Goal: Transaction & Acquisition: Purchase product/service

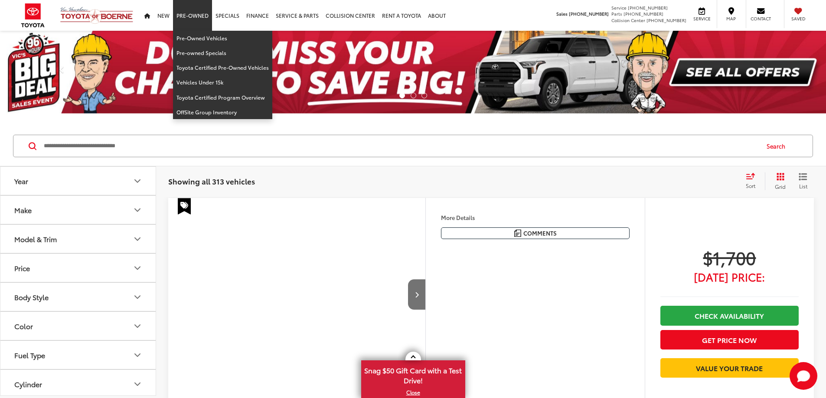
click at [190, 12] on link "Pre-Owned" at bounding box center [192, 15] width 39 height 31
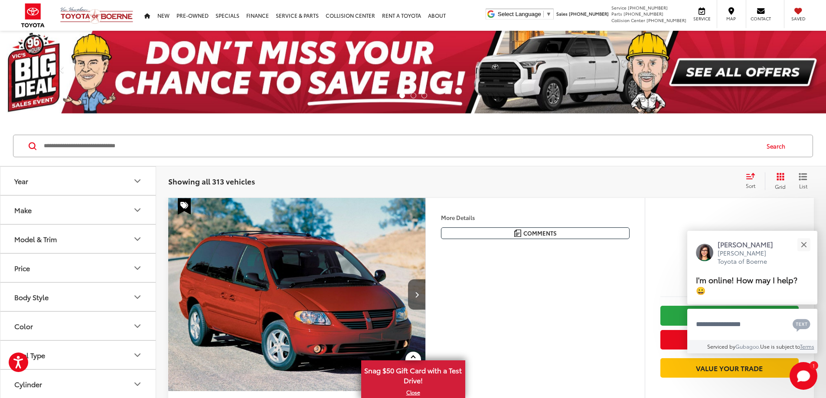
scroll to position [87, 0]
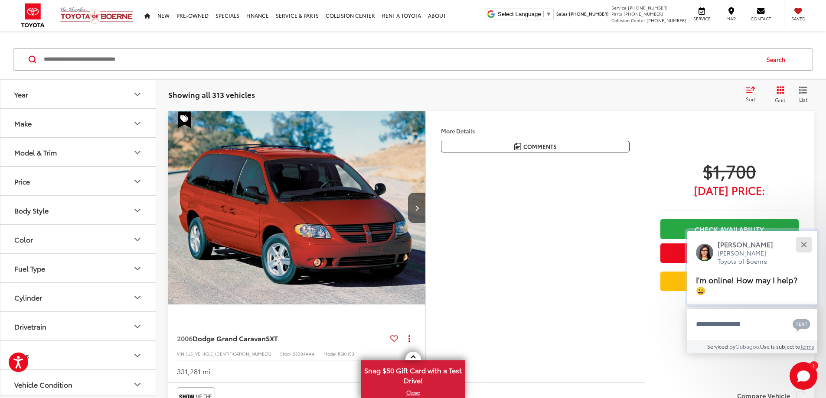
click at [808, 242] on button "Close" at bounding box center [803, 244] width 19 height 19
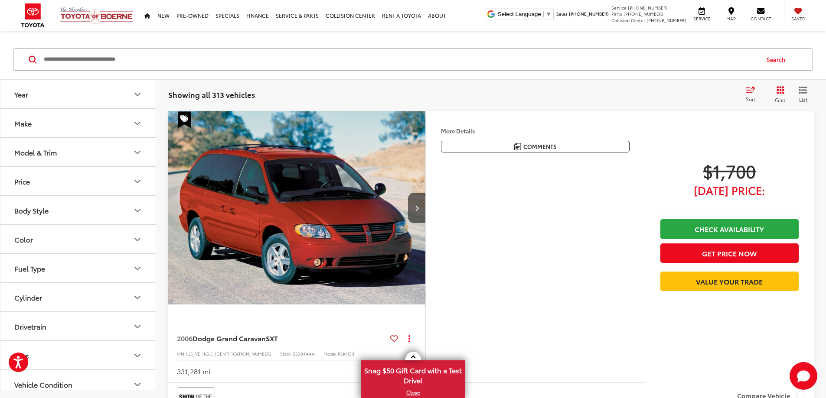
scroll to position [0, 0]
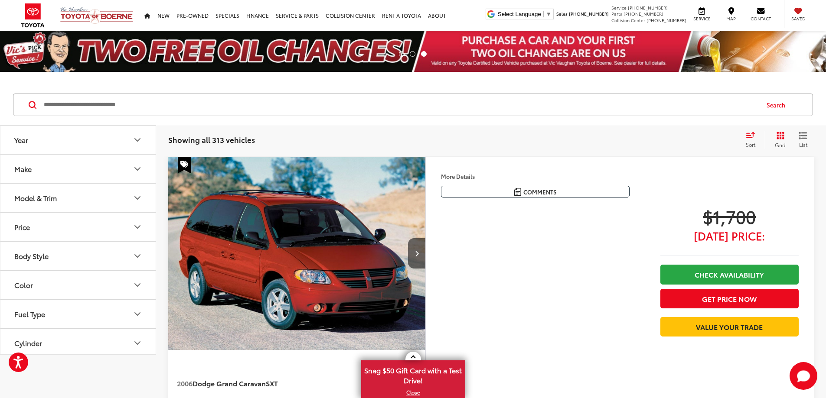
click at [119, 232] on button "Price" at bounding box center [78, 227] width 156 height 28
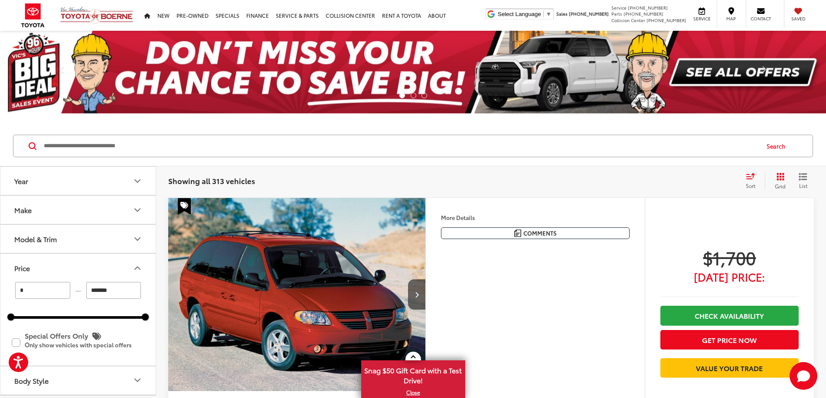
click at [66, 251] on button "Model & Trim" at bounding box center [78, 239] width 156 height 28
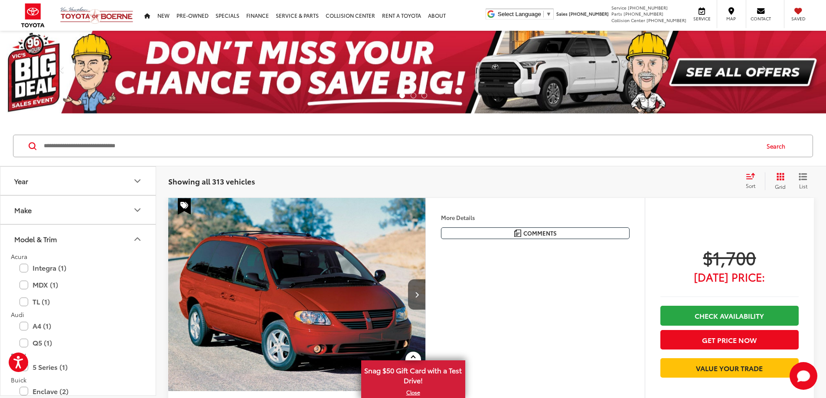
click at [133, 238] on icon "Model & Trim" at bounding box center [137, 239] width 10 height 10
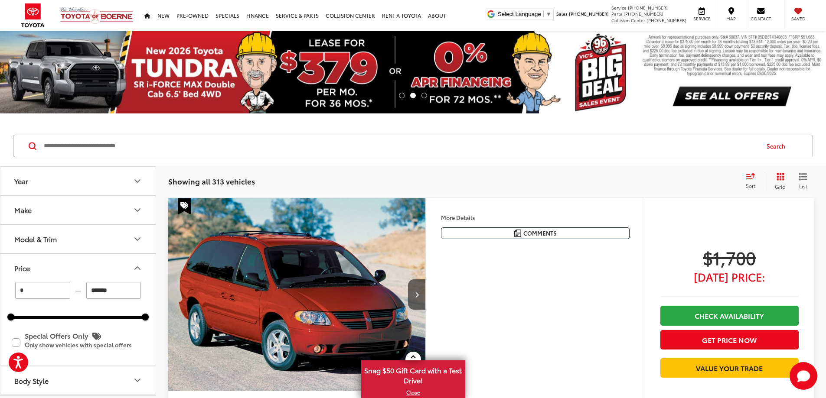
click at [59, 293] on input "*" at bounding box center [42, 290] width 55 height 17
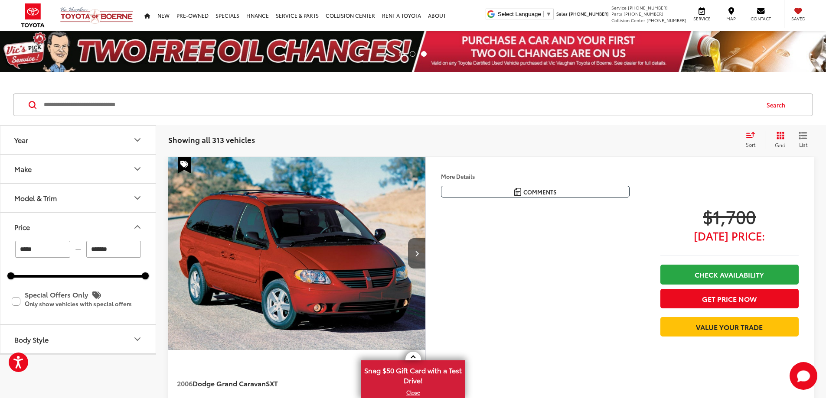
click at [112, 254] on input "*******" at bounding box center [113, 249] width 55 height 17
type input "******"
click at [112, 254] on input "*******" at bounding box center [113, 249] width 55 height 17
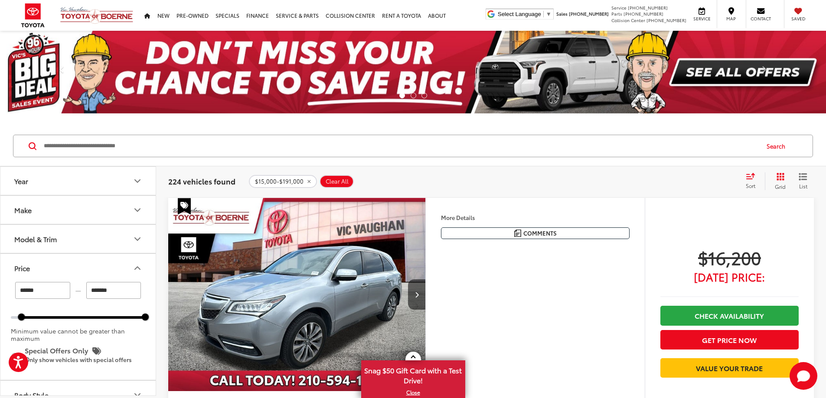
click at [117, 291] on input "*******" at bounding box center [113, 290] width 55 height 17
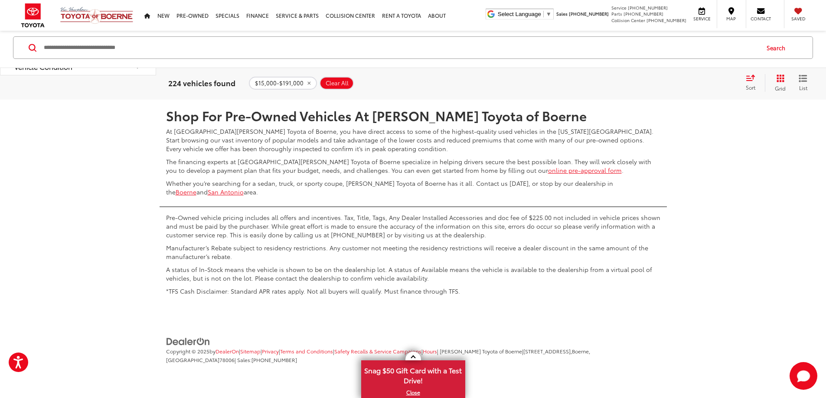
scroll to position [4639, 0]
click at [704, 82] on link "Next" at bounding box center [718, 74] width 29 height 16
type input "******"
click at [709, 82] on link "Next" at bounding box center [718, 74] width 29 height 16
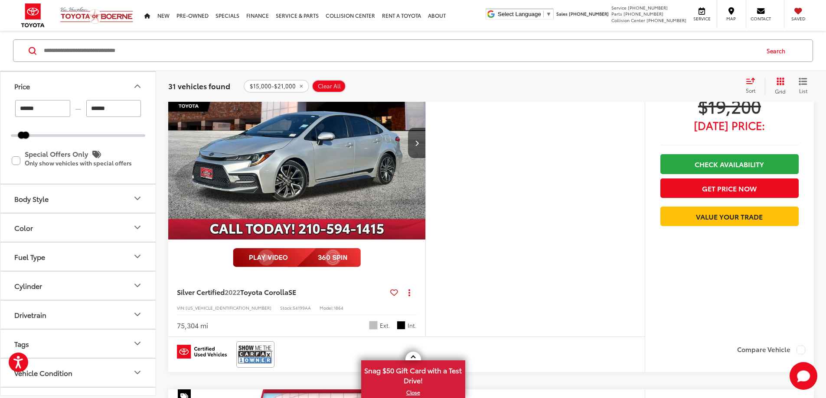
scroll to position [486, 0]
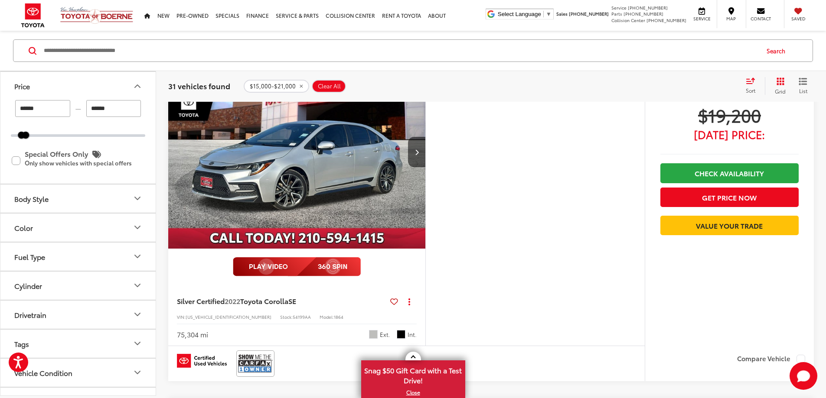
click at [380, 241] on img "2022 Toyota Corolla SE 0" at bounding box center [297, 152] width 258 height 194
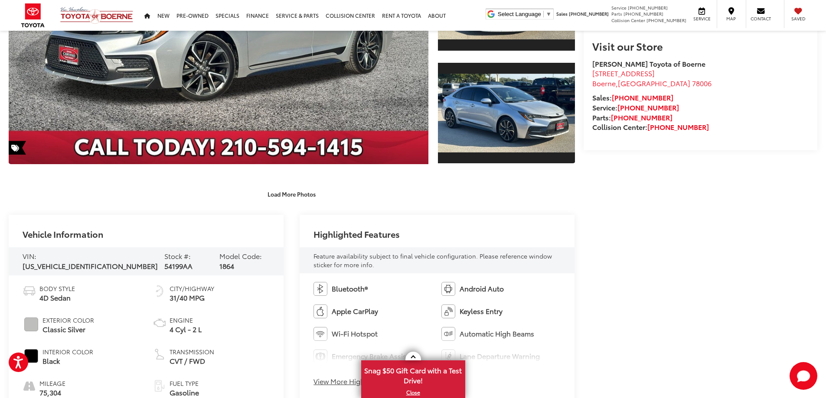
scroll to position [58, 0]
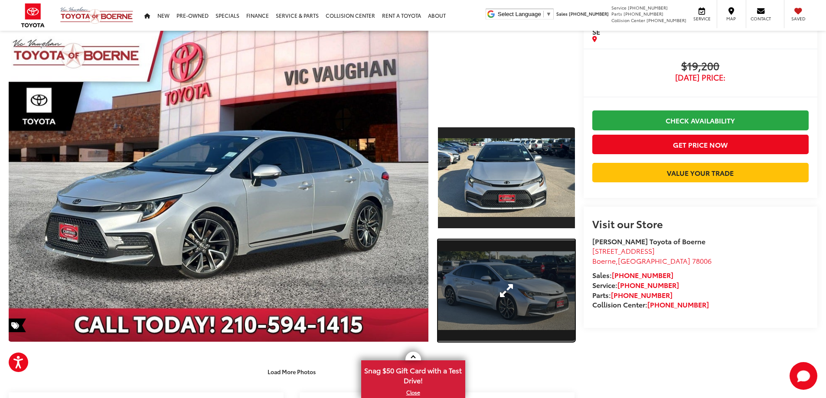
click at [476, 298] on link "Expand Photo 2" at bounding box center [506, 291] width 137 height 103
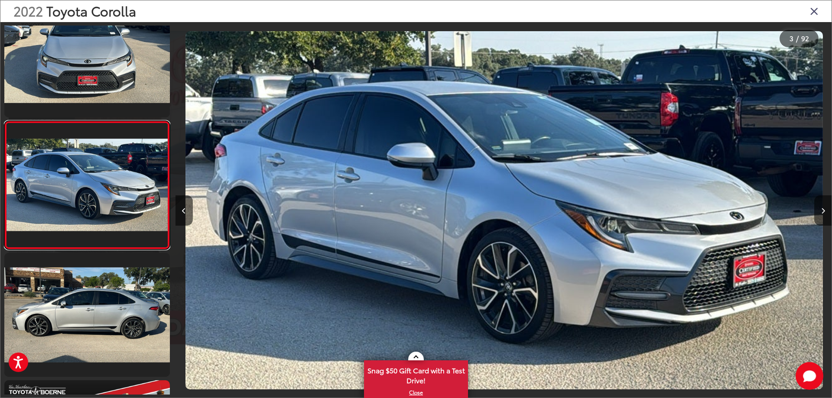
scroll to position [0, 1313]
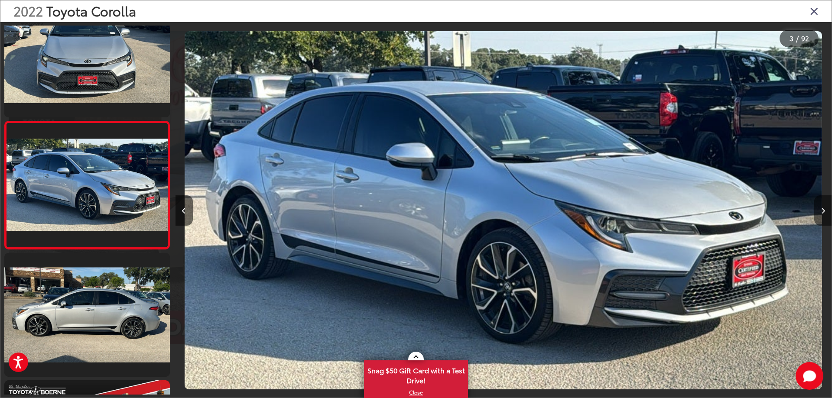
click at [819, 204] on button "Next image" at bounding box center [823, 211] width 17 height 30
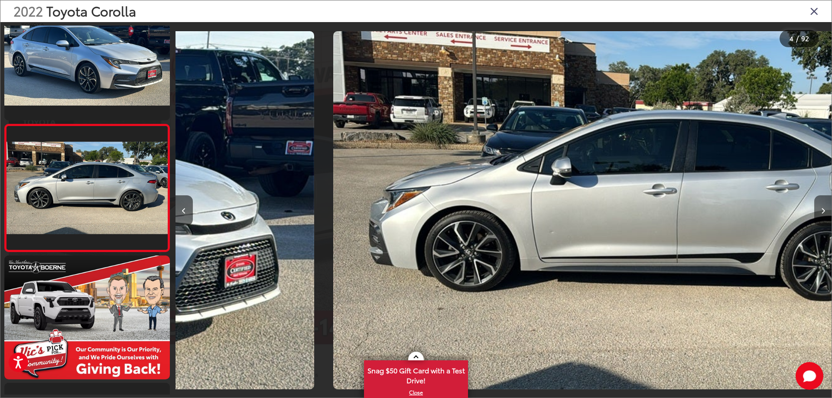
scroll to position [288, 0]
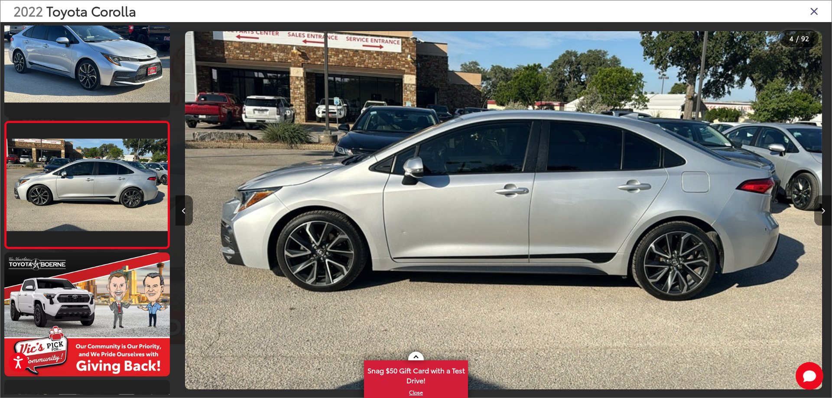
click at [819, 204] on button "Next image" at bounding box center [823, 211] width 17 height 30
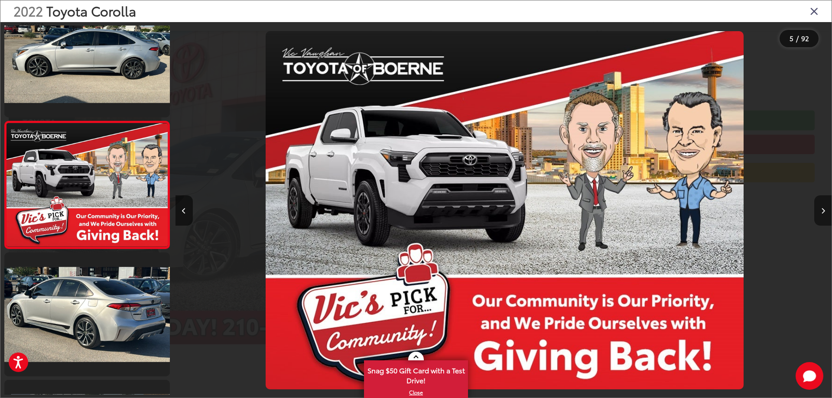
scroll to position [0, 2626]
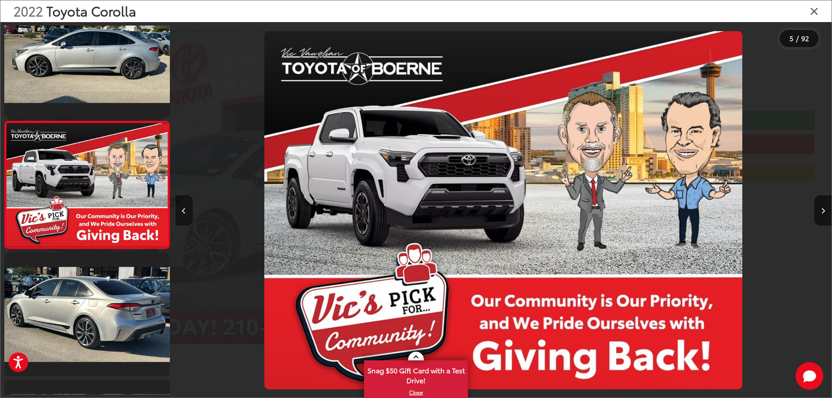
click at [192, 212] on div at bounding box center [258, 210] width 164 height 377
click at [190, 212] on button "Previous image" at bounding box center [184, 211] width 17 height 30
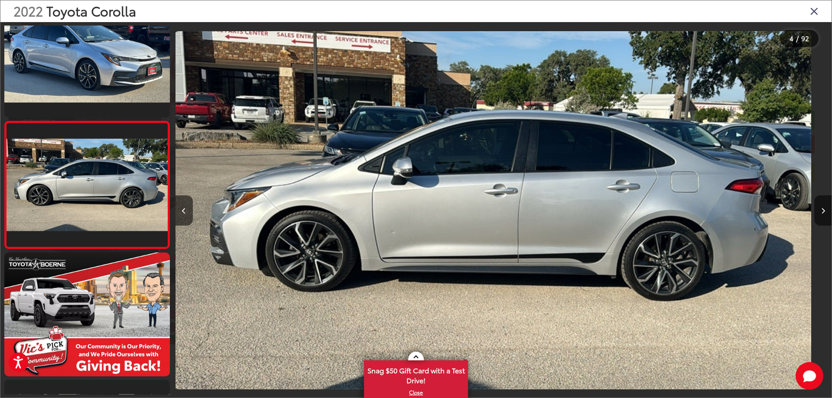
scroll to position [0, 1970]
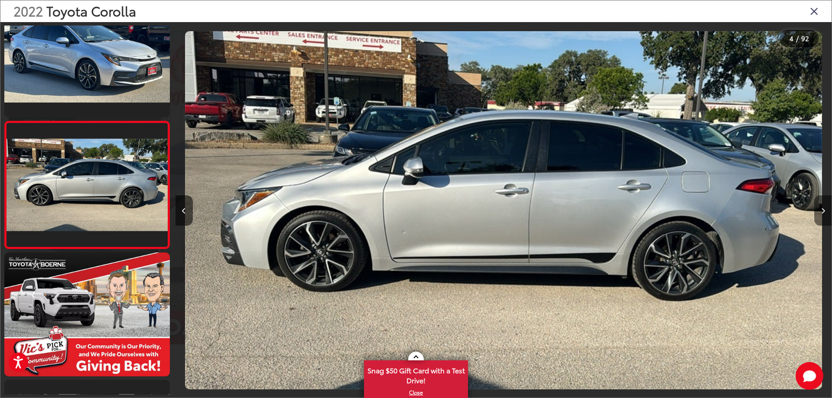
click at [820, 211] on button "Next image" at bounding box center [823, 211] width 17 height 30
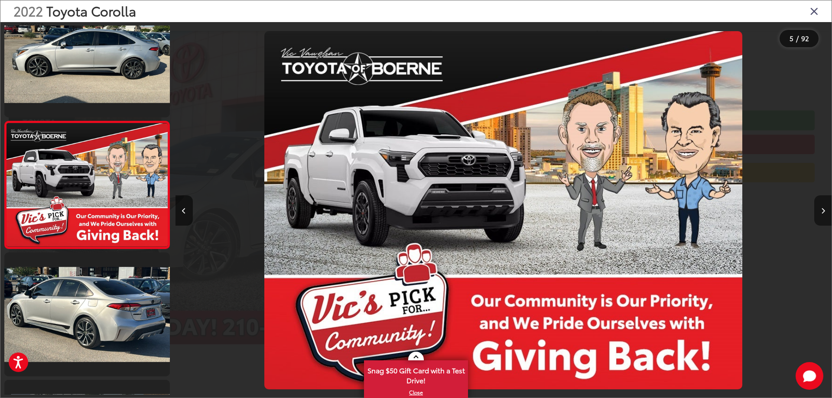
click at [820, 211] on button "Next image" at bounding box center [823, 211] width 17 height 30
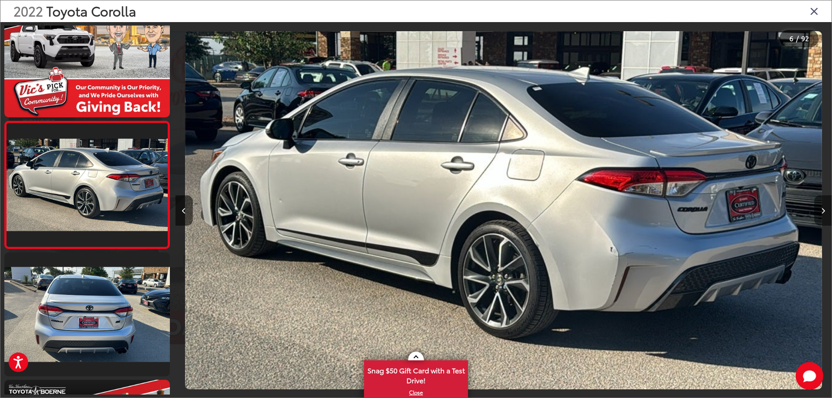
click at [820, 211] on button "Next image" at bounding box center [823, 211] width 17 height 30
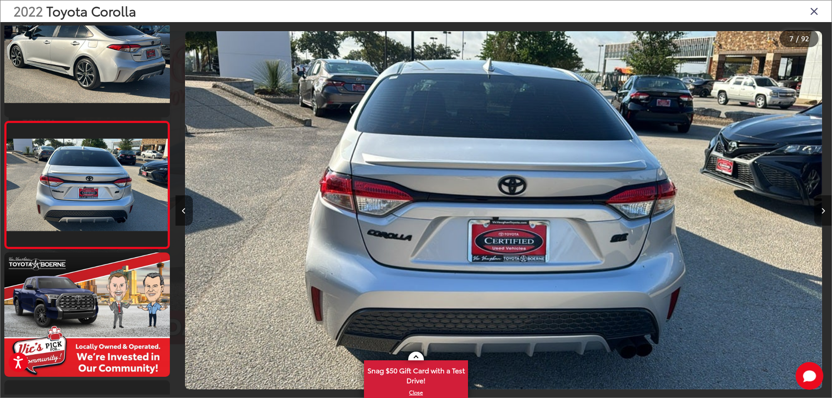
click at [820, 211] on button "Next image" at bounding box center [823, 211] width 17 height 30
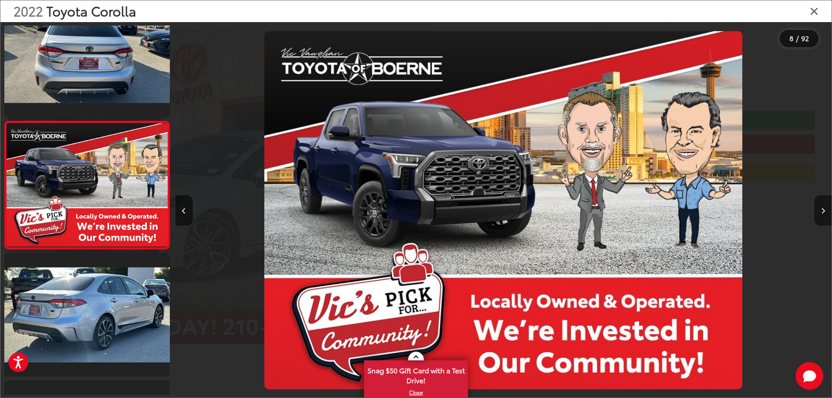
click at [820, 211] on button "Next image" at bounding box center [823, 211] width 17 height 30
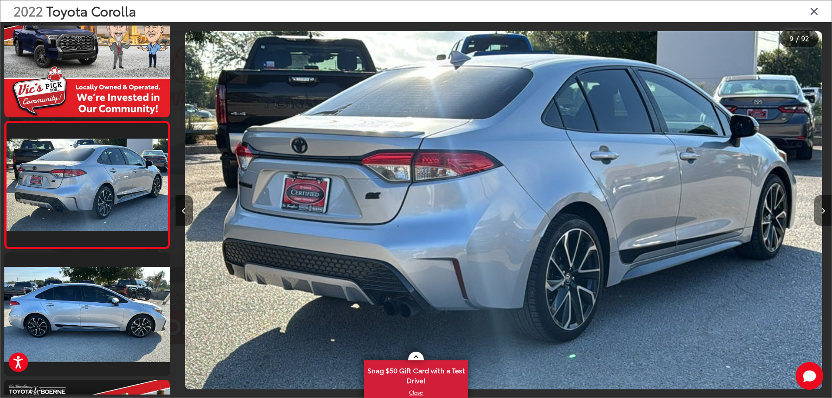
click at [820, 211] on button "Next image" at bounding box center [823, 211] width 17 height 30
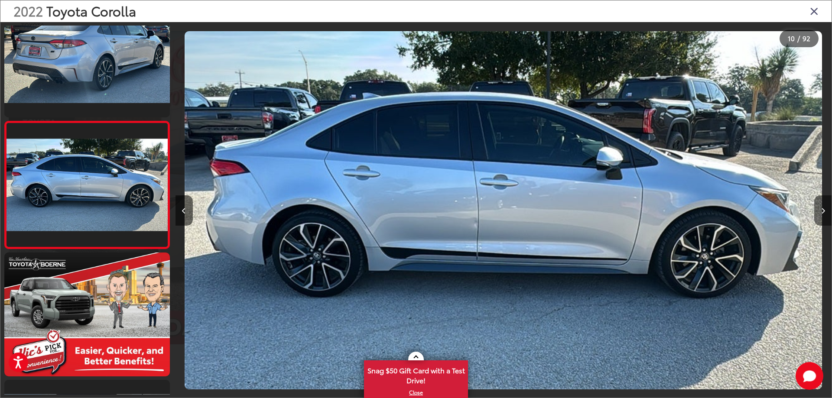
click at [820, 211] on button "Next image" at bounding box center [823, 211] width 17 height 30
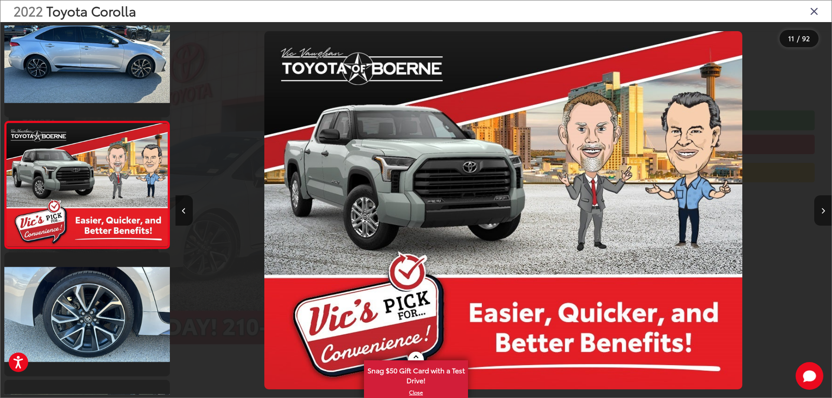
click at [820, 211] on button "Next image" at bounding box center [823, 211] width 17 height 30
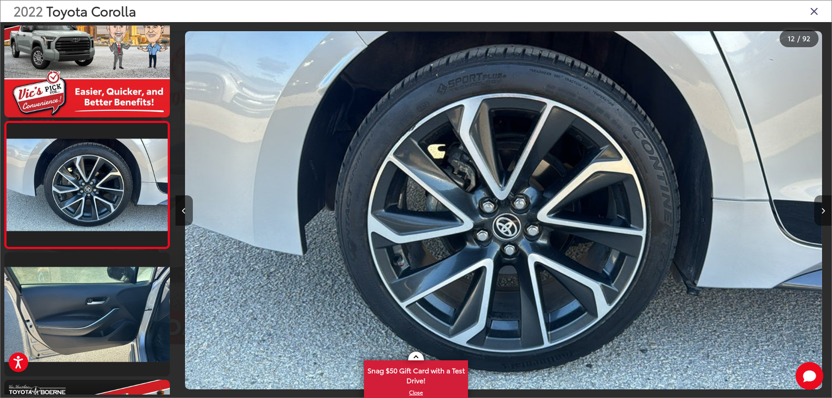
click at [820, 211] on button "Next image" at bounding box center [823, 211] width 17 height 30
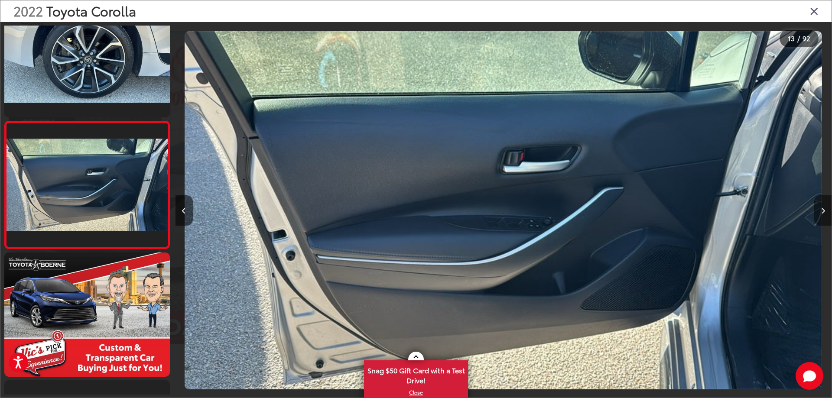
click at [820, 211] on button "Next image" at bounding box center [823, 211] width 17 height 30
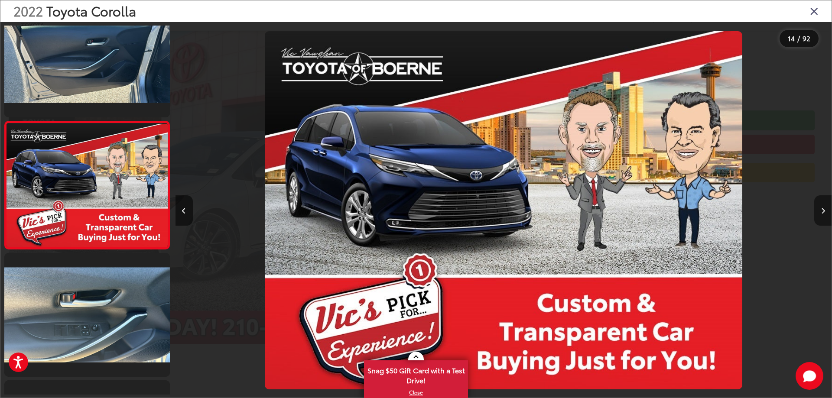
click at [820, 211] on button "Next image" at bounding box center [823, 211] width 17 height 30
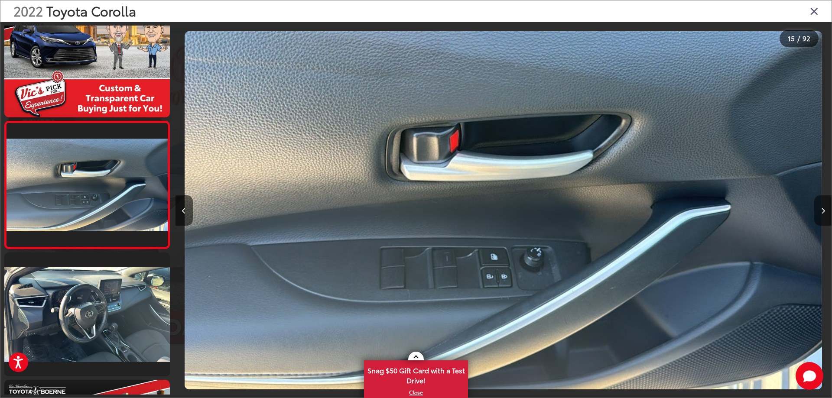
click at [820, 211] on button "Next image" at bounding box center [823, 211] width 17 height 30
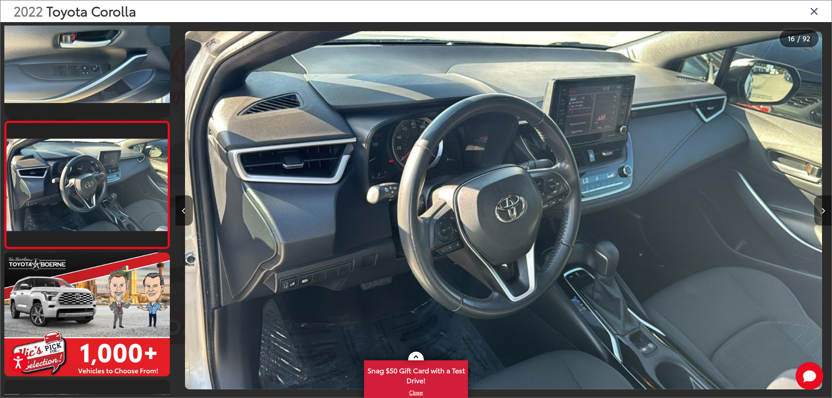
click at [820, 211] on button "Next image" at bounding box center [823, 211] width 17 height 30
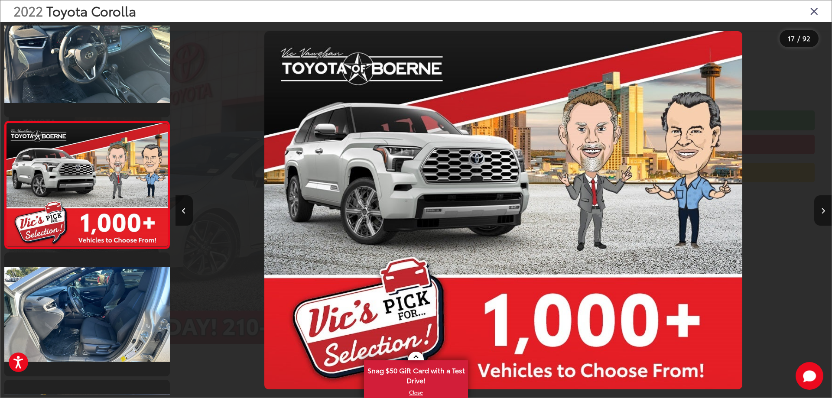
click at [820, 211] on button "Next image" at bounding box center [823, 211] width 17 height 30
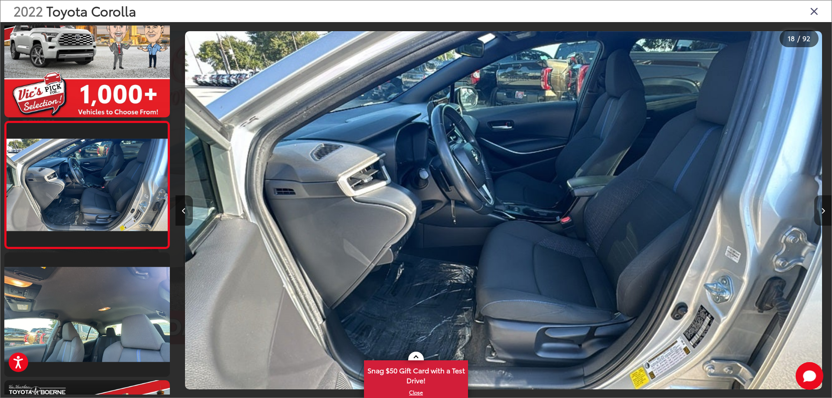
click at [820, 211] on button "Next image" at bounding box center [823, 211] width 17 height 30
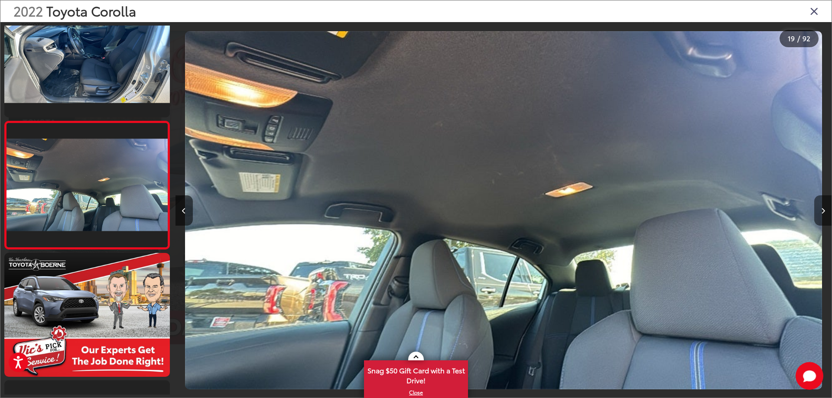
click at [820, 211] on button "Next image" at bounding box center [823, 211] width 17 height 30
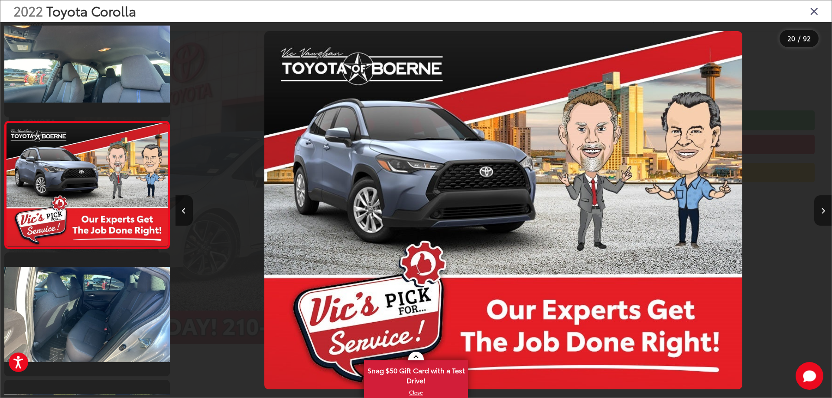
click at [820, 211] on button "Next image" at bounding box center [823, 211] width 17 height 30
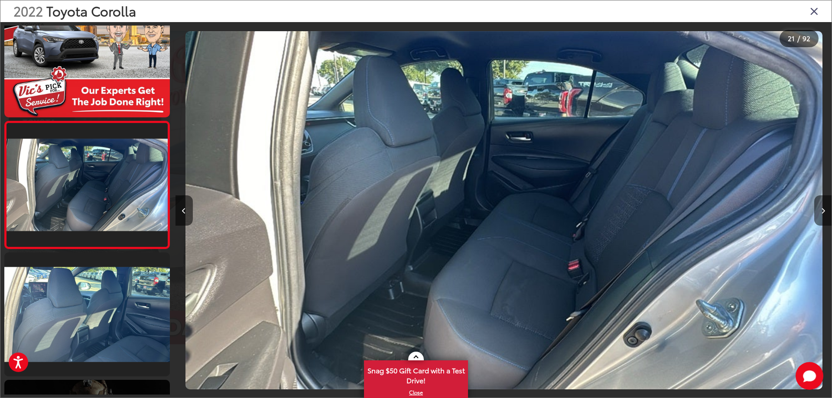
click at [820, 211] on button "Next image" at bounding box center [823, 211] width 17 height 30
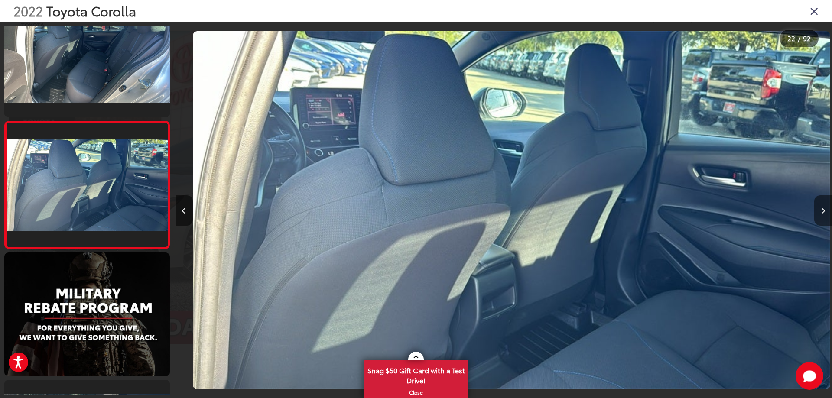
click at [820, 211] on button "Next image" at bounding box center [823, 211] width 17 height 30
